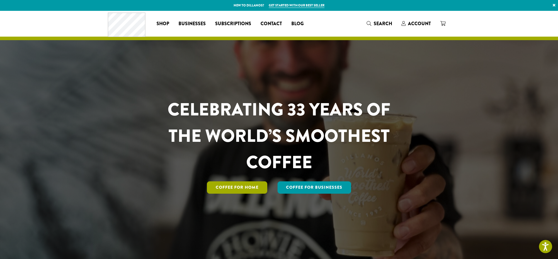
click at [240, 188] on link "Coffee for Home" at bounding box center [237, 187] width 60 height 12
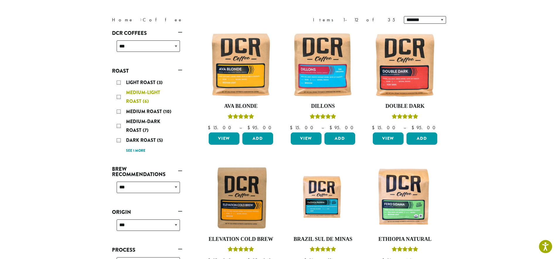
scroll to position [71, 0]
click at [173, 187] on select "**********" at bounding box center [148, 187] width 63 height 11
select select "********"
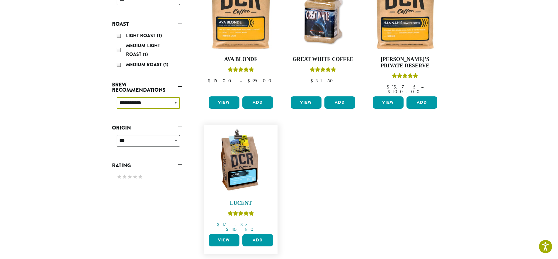
scroll to position [116, 0]
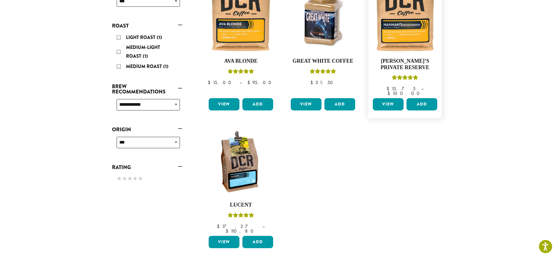
click at [388, 102] on link "View" at bounding box center [388, 104] width 31 height 12
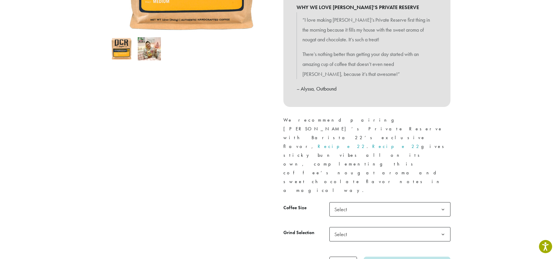
scroll to position [177, 0]
click at [398, 202] on span "Select" at bounding box center [389, 209] width 121 height 14
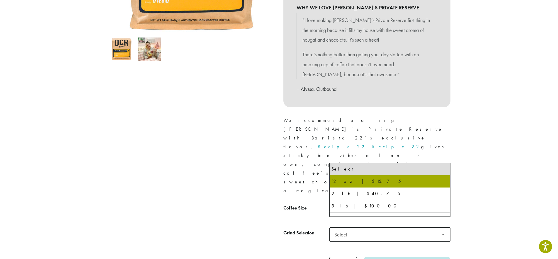
drag, startPoint x: 364, startPoint y: 183, endPoint x: 340, endPoint y: 192, distance: 25.2
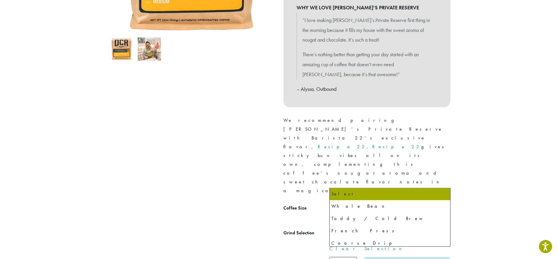
click at [348, 229] on span "Select" at bounding box center [342, 234] width 21 height 11
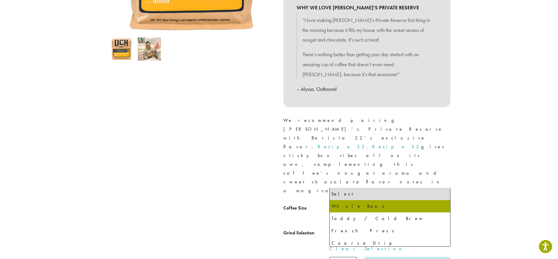
select select "*********"
select select "**********"
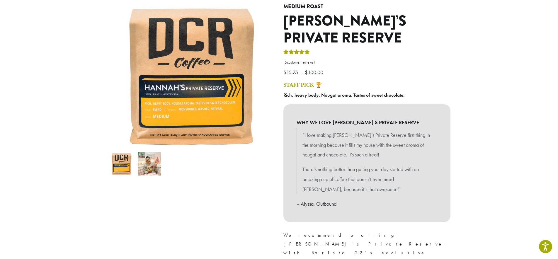
scroll to position [62, 0]
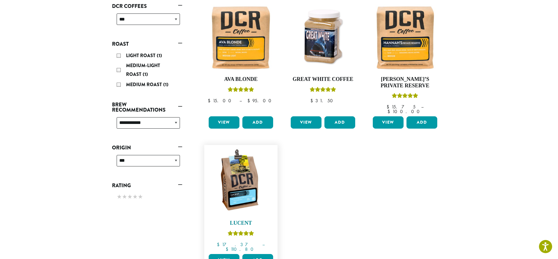
scroll to position [99, 0]
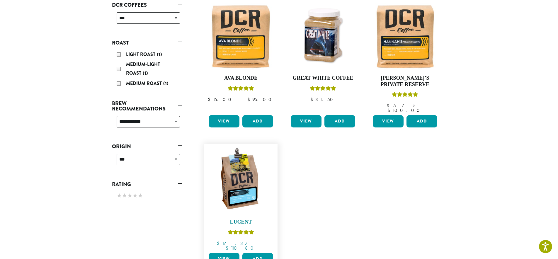
click at [245, 168] on img at bounding box center [240, 180] width 67 height 67
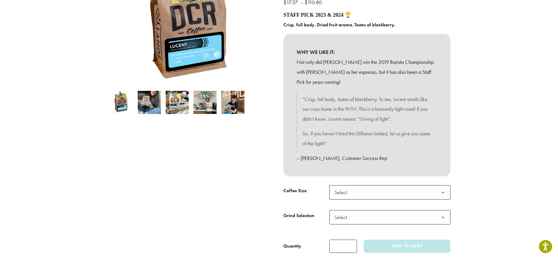
scroll to position [118, 0]
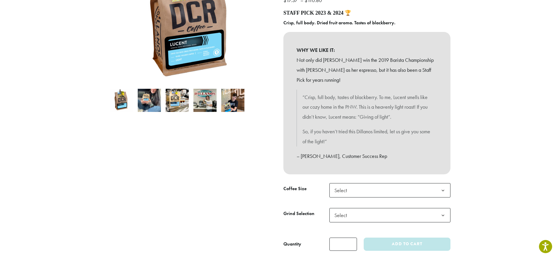
click at [144, 101] on img at bounding box center [149, 100] width 23 height 23
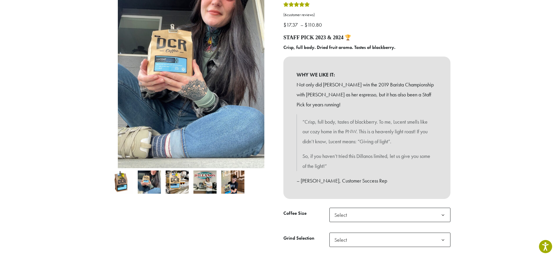
scroll to position [93, 0]
click at [173, 181] on img at bounding box center [176, 181] width 23 height 23
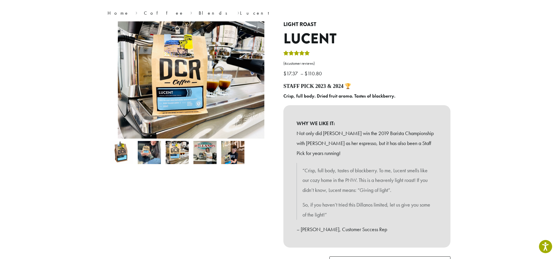
scroll to position [41, 0]
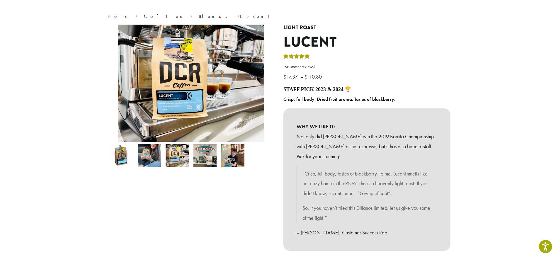
click at [208, 168] on li at bounding box center [205, 156] width 28 height 28
click at [206, 161] on img at bounding box center [204, 155] width 23 height 23
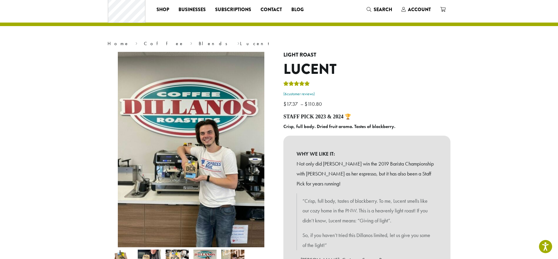
scroll to position [0, 0]
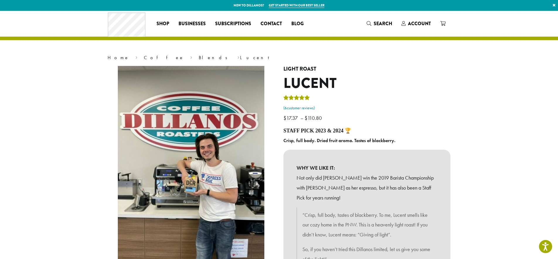
click at [294, 108] on link "( 6 customer reviews)" at bounding box center [366, 108] width 167 height 6
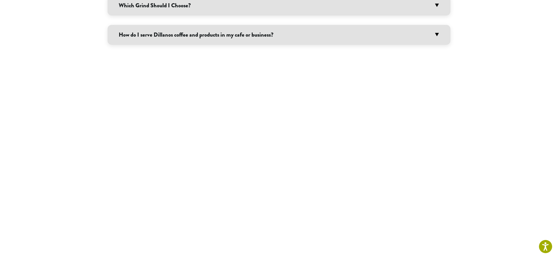
scroll to position [542, 0]
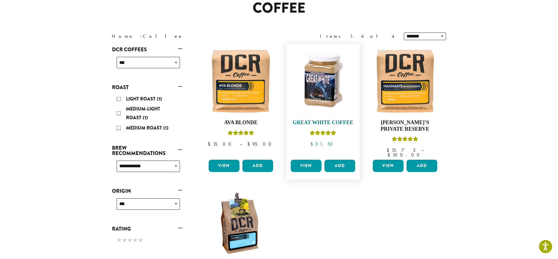
scroll to position [54, 0]
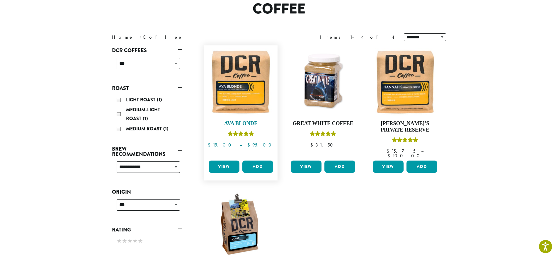
click at [227, 84] on img at bounding box center [240, 81] width 67 height 67
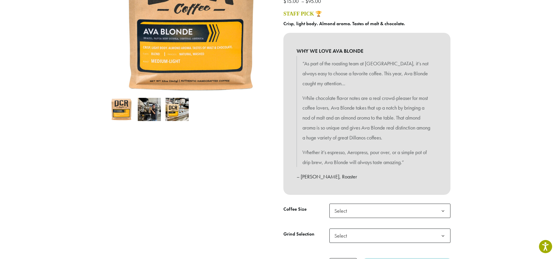
scroll to position [110, 0]
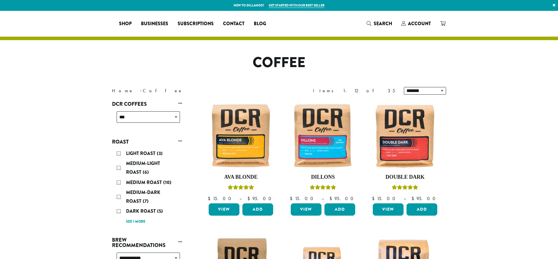
select select "********"
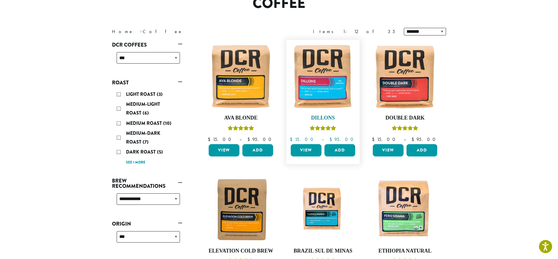
scroll to position [33, 0]
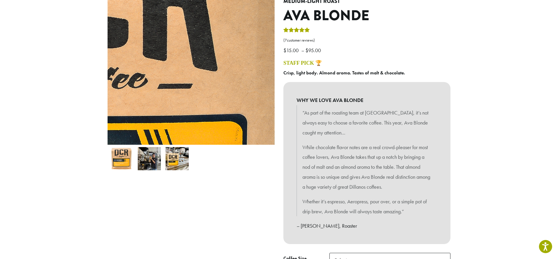
scroll to position [67, 0]
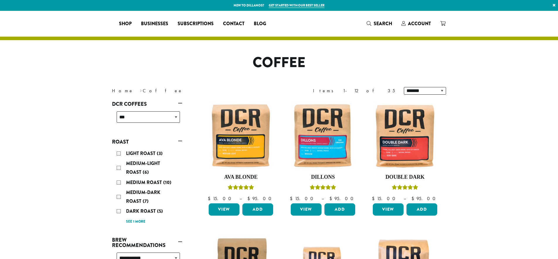
select select "********"
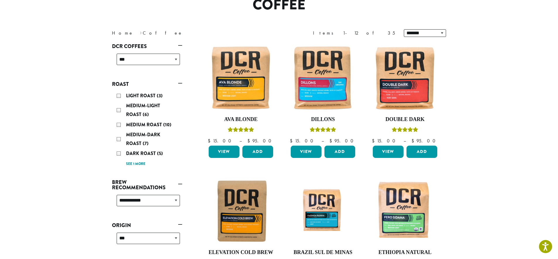
scroll to position [56, 0]
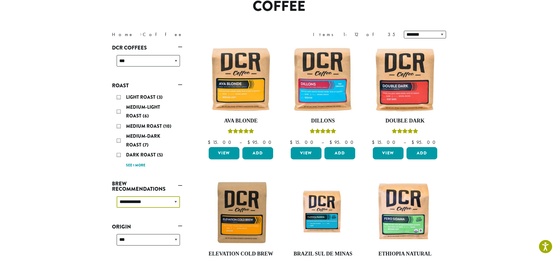
click at [170, 204] on select "**********" at bounding box center [148, 201] width 63 height 11
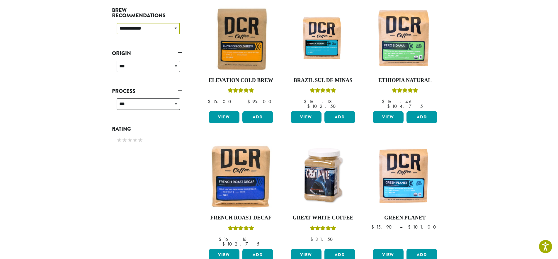
scroll to position [224, 0]
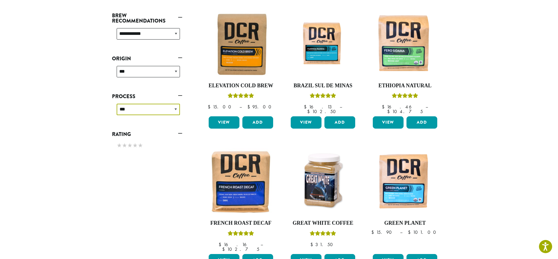
click at [163, 110] on select "**********" at bounding box center [148, 109] width 63 height 11
click at [133, 74] on select "**********" at bounding box center [148, 71] width 63 height 11
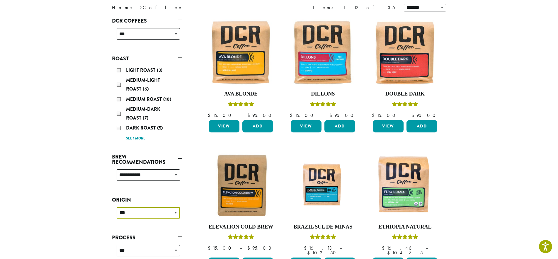
scroll to position [82, 0]
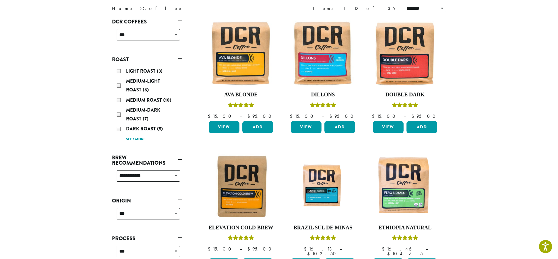
drag, startPoint x: 130, startPoint y: 141, endPoint x: 141, endPoint y: 142, distance: 10.9
click at [130, 141] on link "See 1 more" at bounding box center [135, 139] width 19 height 6
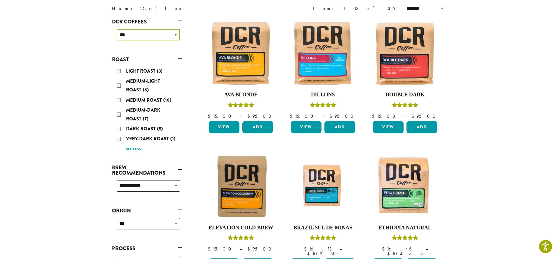
click at [135, 40] on select "**********" at bounding box center [148, 34] width 63 height 11
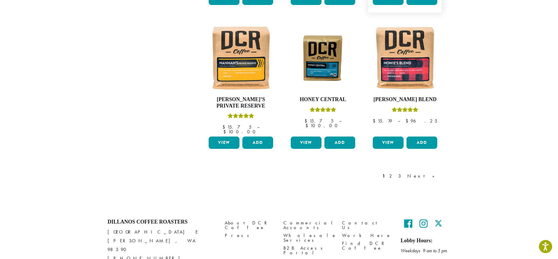
scroll to position [497, 0]
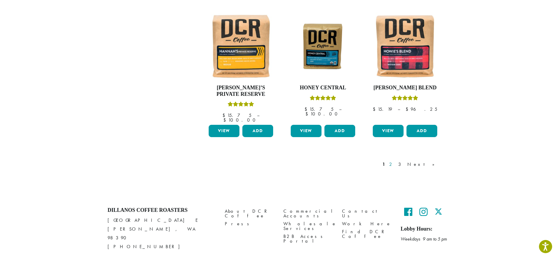
click at [395, 161] on link "2" at bounding box center [391, 164] width 7 height 7
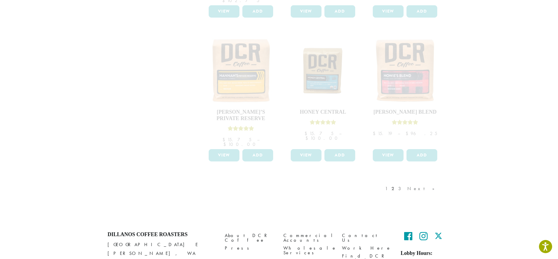
scroll to position [469, 0]
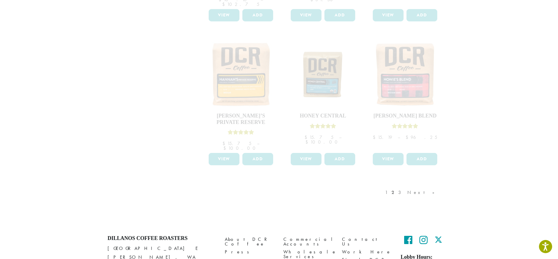
click at [419, 185] on div "1 2 3 Next »" at bounding box center [413, 199] width 58 height 28
click at [421, 185] on div "1 2 3 Next »" at bounding box center [413, 199] width 58 height 28
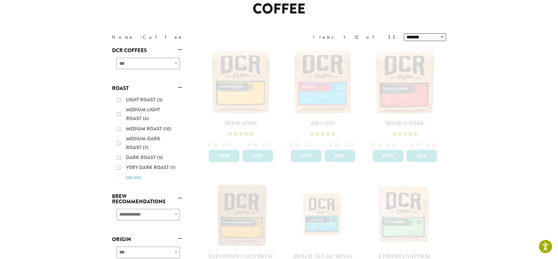
scroll to position [0, 0]
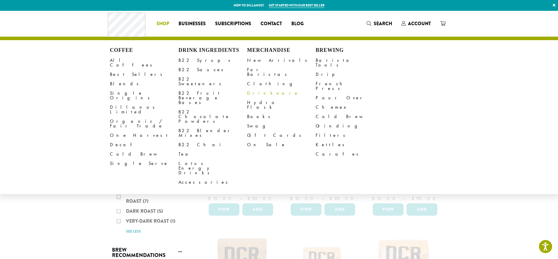
click at [261, 88] on link "Drinkware" at bounding box center [281, 92] width 69 height 9
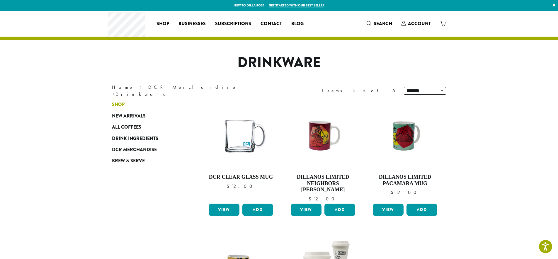
click at [117, 103] on span "Shop" at bounding box center [118, 104] width 13 height 7
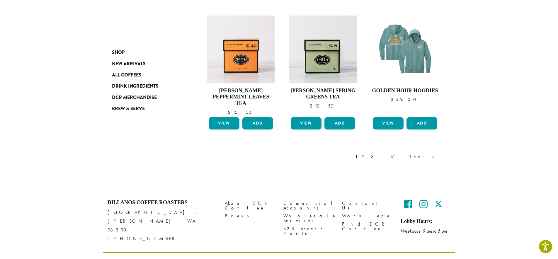
click at [431, 153] on link "Next »" at bounding box center [423, 156] width 34 height 7
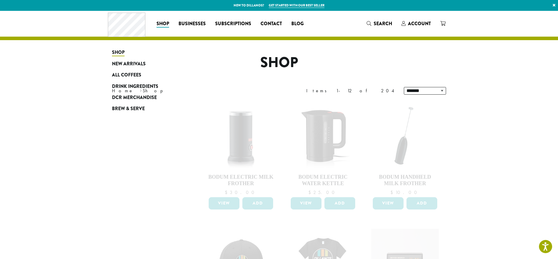
scroll to position [467, 0]
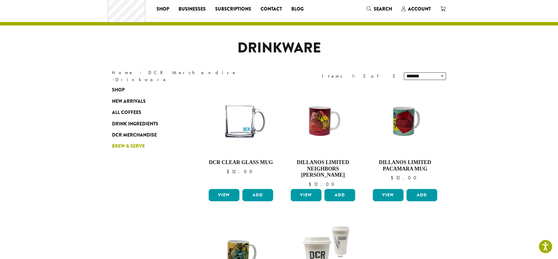
scroll to position [15, 0]
click at [119, 88] on span "Shop" at bounding box center [118, 89] width 13 height 7
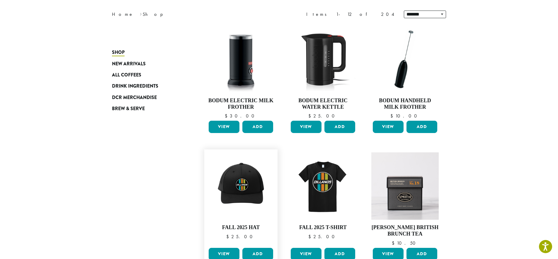
scroll to position [72, 0]
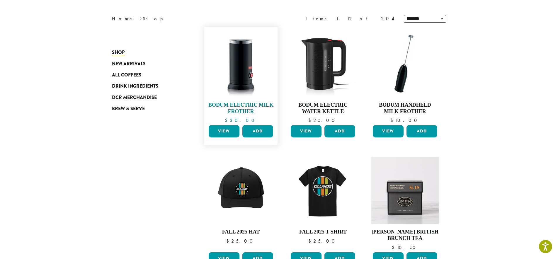
click at [240, 83] on img at bounding box center [240, 63] width 67 height 67
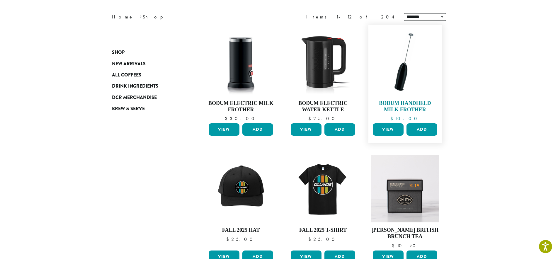
click at [404, 81] on img at bounding box center [404, 61] width 67 height 67
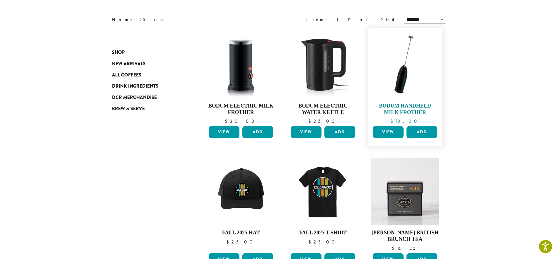
scroll to position [71, 0]
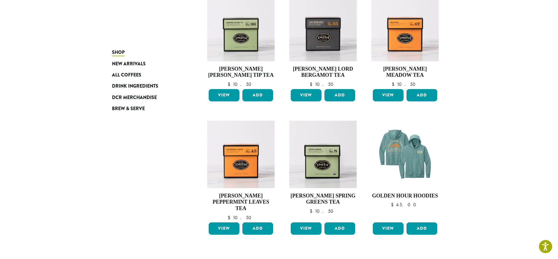
scroll to position [362, 0]
